Goal: Task Accomplishment & Management: Manage account settings

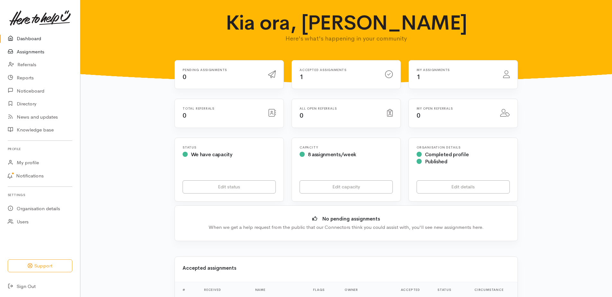
click at [46, 51] on link "Assignments" at bounding box center [40, 51] width 80 height 13
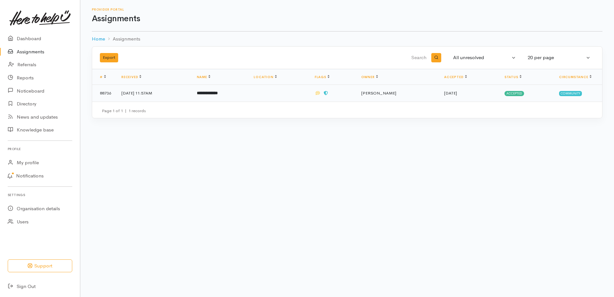
click at [175, 93] on td "12 Sep 2025, 11:57AM" at bounding box center [153, 93] width 75 height 17
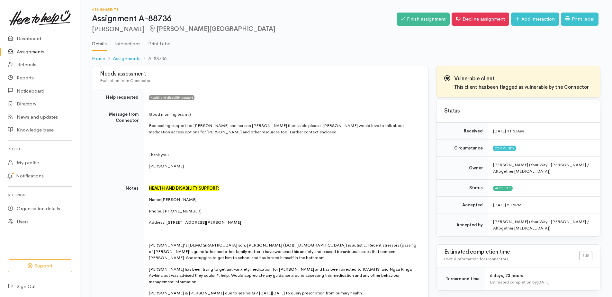
click at [135, 47] on link "Interactions" at bounding box center [127, 41] width 26 height 18
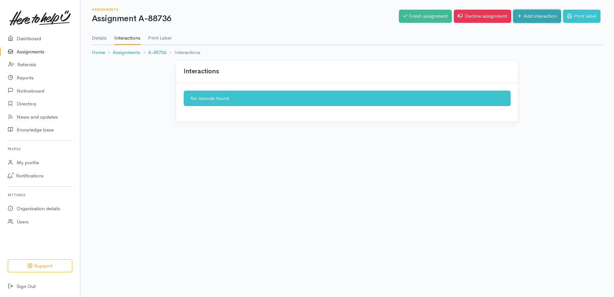
click at [523, 20] on link "Add interaction" at bounding box center [537, 16] width 48 height 13
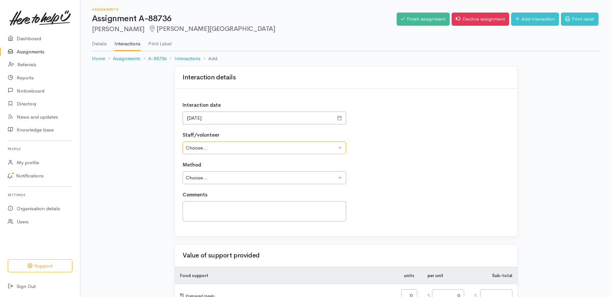
click at [246, 149] on select "Choose... [PERSON_NAME] [PERSON_NAME] [PERSON_NAME]" at bounding box center [263, 147] width 163 height 13
select select "1892"
click at [182, 141] on select "Choose... Dani Edwards Nicole Straube Andrew Walker" at bounding box center [263, 147] width 163 height 13
click at [247, 176] on select "Choose... Phone Visit Other" at bounding box center [263, 177] width 163 height 13
select select "3"
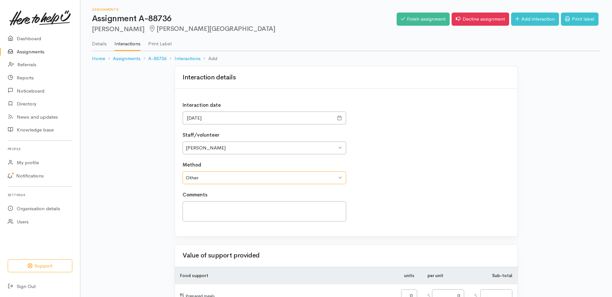
click at [182, 171] on select "Choose... Phone Visit Other" at bounding box center [263, 177] width 163 height 13
click at [241, 209] on textarea at bounding box center [263, 211] width 163 height 20
click at [243, 207] on textarea at bounding box center [263, 211] width 163 height 20
type textarea "Emailed the information and will follow up with Kerrin"
click at [198, 117] on input "[DATE]" at bounding box center [257, 117] width 151 height 13
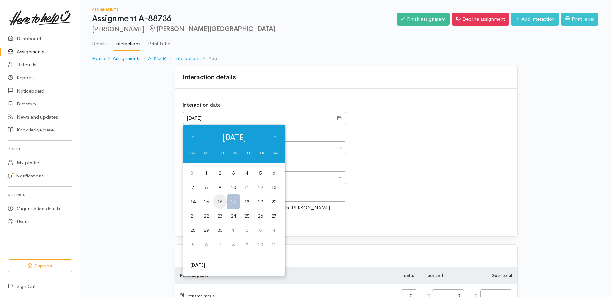
click at [223, 199] on td "16" at bounding box center [219, 201] width 13 height 14
type input "16/09/2025"
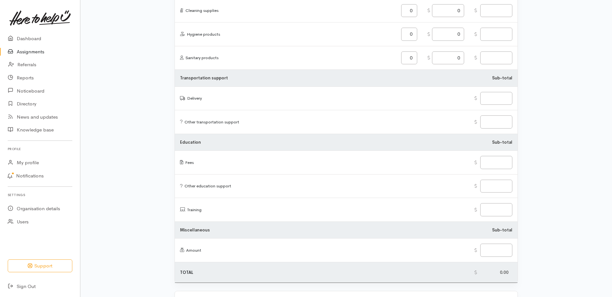
scroll to position [737, 0]
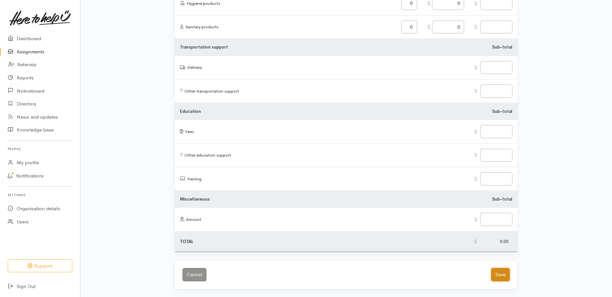
click at [499, 276] on button "Save" at bounding box center [500, 274] width 19 height 13
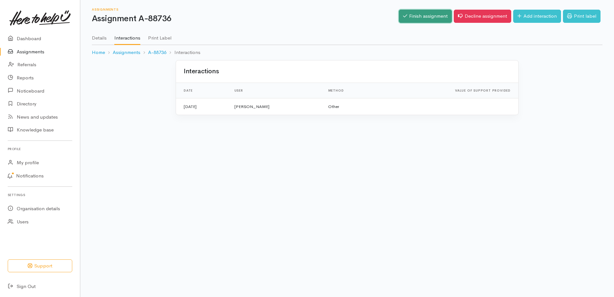
click at [425, 18] on link "Finish assignment" at bounding box center [425, 16] width 53 height 13
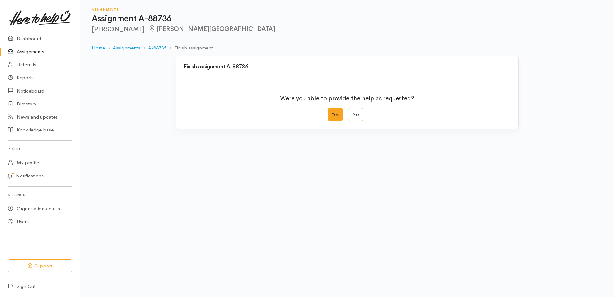
click at [337, 113] on label "Yes" at bounding box center [335, 114] width 15 height 13
click at [332, 112] on input "Yes" at bounding box center [330, 110] width 4 height 4
radio input "true"
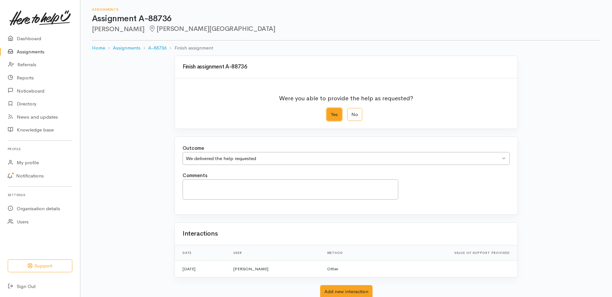
click at [247, 162] on div "We delivered the help requested We delivered the help requested" at bounding box center [345, 158] width 327 height 13
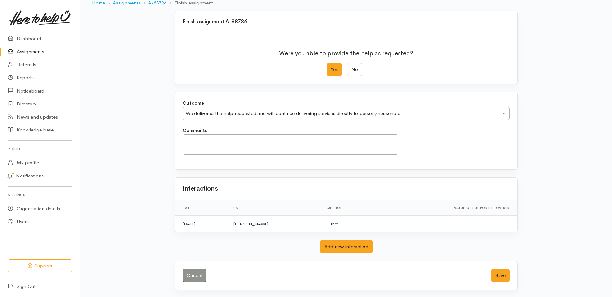
scroll to position [46, 0]
click at [344, 242] on button "Add new interaction" at bounding box center [346, 245] width 52 height 13
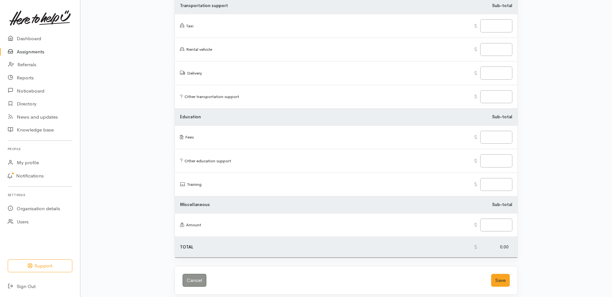
scroll to position [1024, 0]
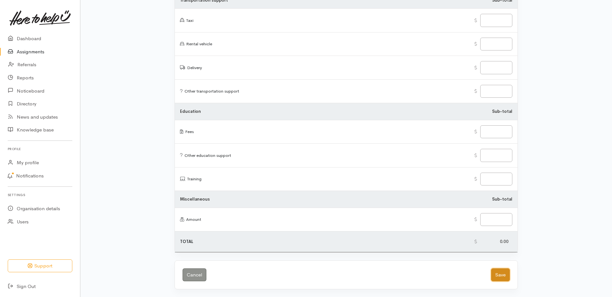
click at [503, 278] on button "Save" at bounding box center [500, 274] width 19 height 13
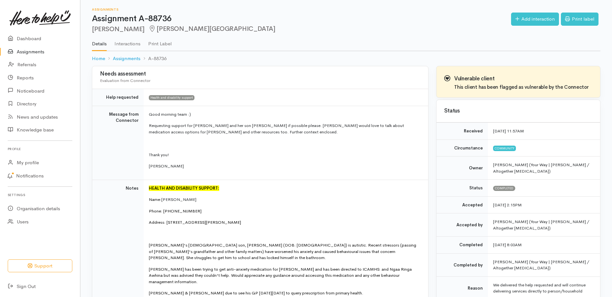
click at [132, 51] on ol "Home Assignments A-88736" at bounding box center [346, 58] width 508 height 15
click at [135, 46] on link "Interactions" at bounding box center [127, 41] width 26 height 18
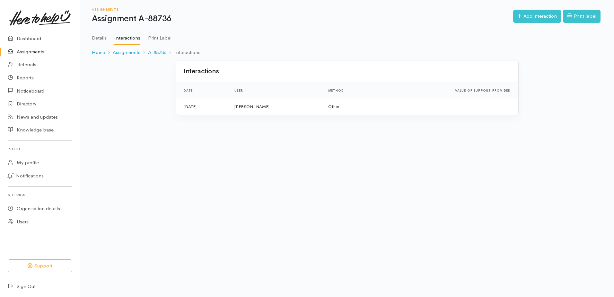
click at [97, 37] on link "Details" at bounding box center [99, 36] width 15 height 18
